Goal: Find specific page/section: Find specific page/section

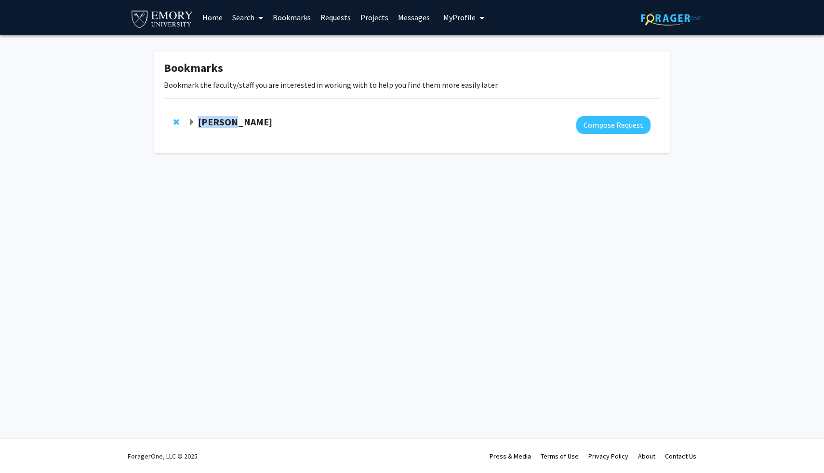
click at [229, 116] on strong "[PERSON_NAME]" at bounding box center [235, 122] width 74 height 12
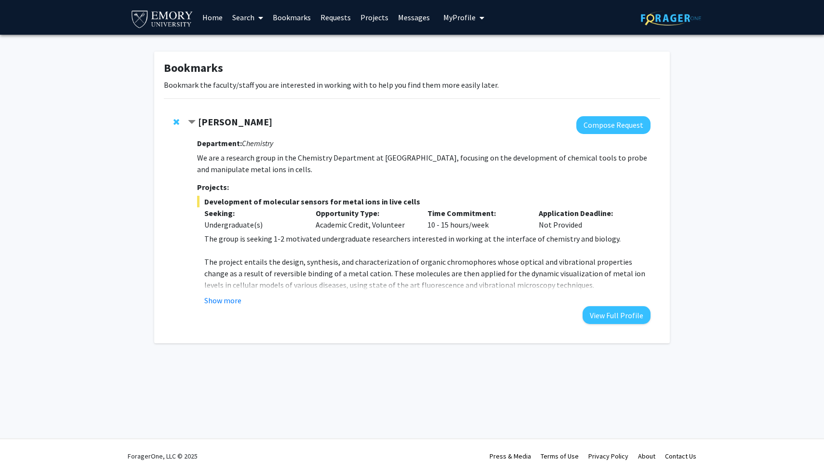
click at [238, 122] on strong "[PERSON_NAME]" at bounding box center [235, 122] width 74 height 12
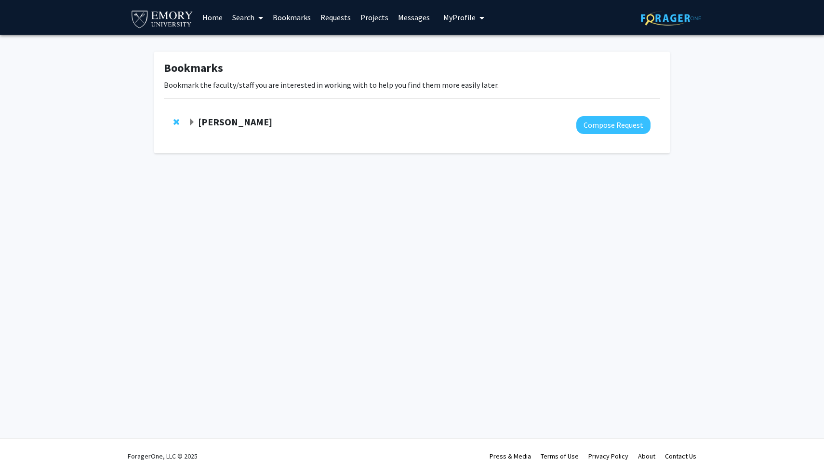
click at [239, 123] on strong "[PERSON_NAME]" at bounding box center [235, 122] width 74 height 12
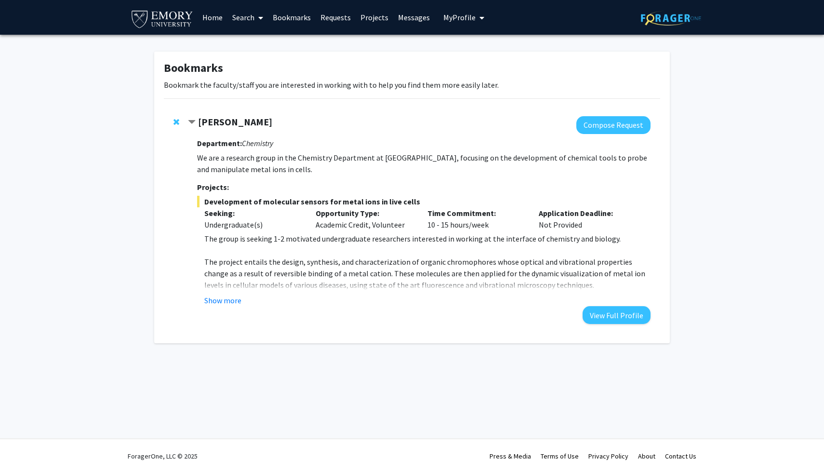
click at [252, 172] on p "We are a research group in the Chemistry Department at [GEOGRAPHIC_DATA], focus…" at bounding box center [423, 163] width 453 height 23
click at [230, 302] on button "Show more" at bounding box center [222, 300] width 37 height 12
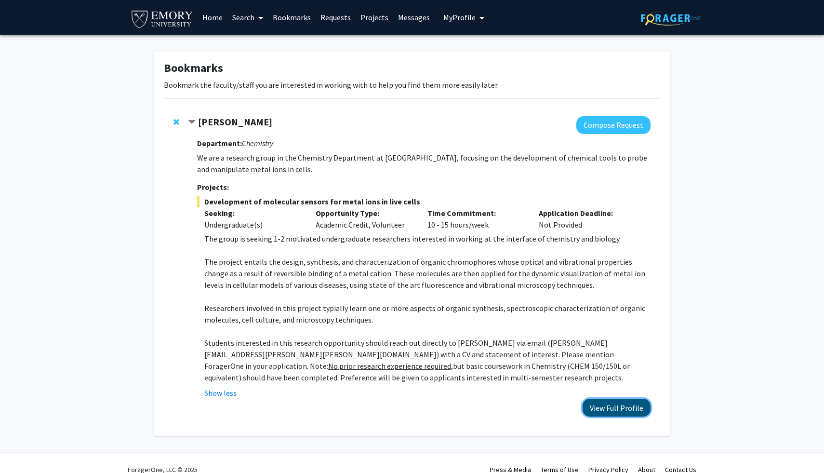
click at [597, 406] on button "View Full Profile" at bounding box center [616, 407] width 68 height 18
